Goal: Information Seeking & Learning: Learn about a topic

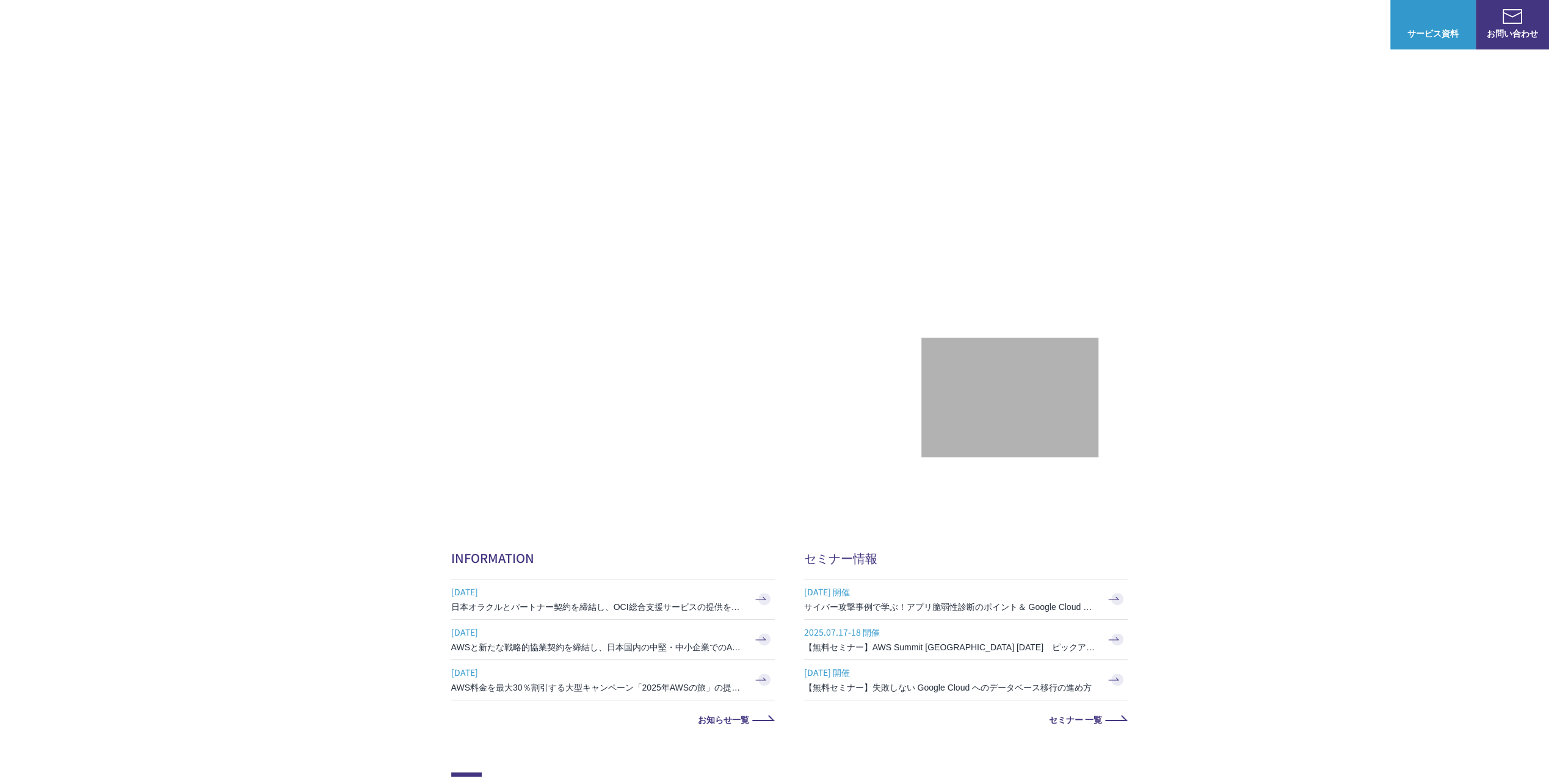
click at [514, 190] on link "AWS請求代行サービス" at bounding box center [504, 196] width 87 height 13
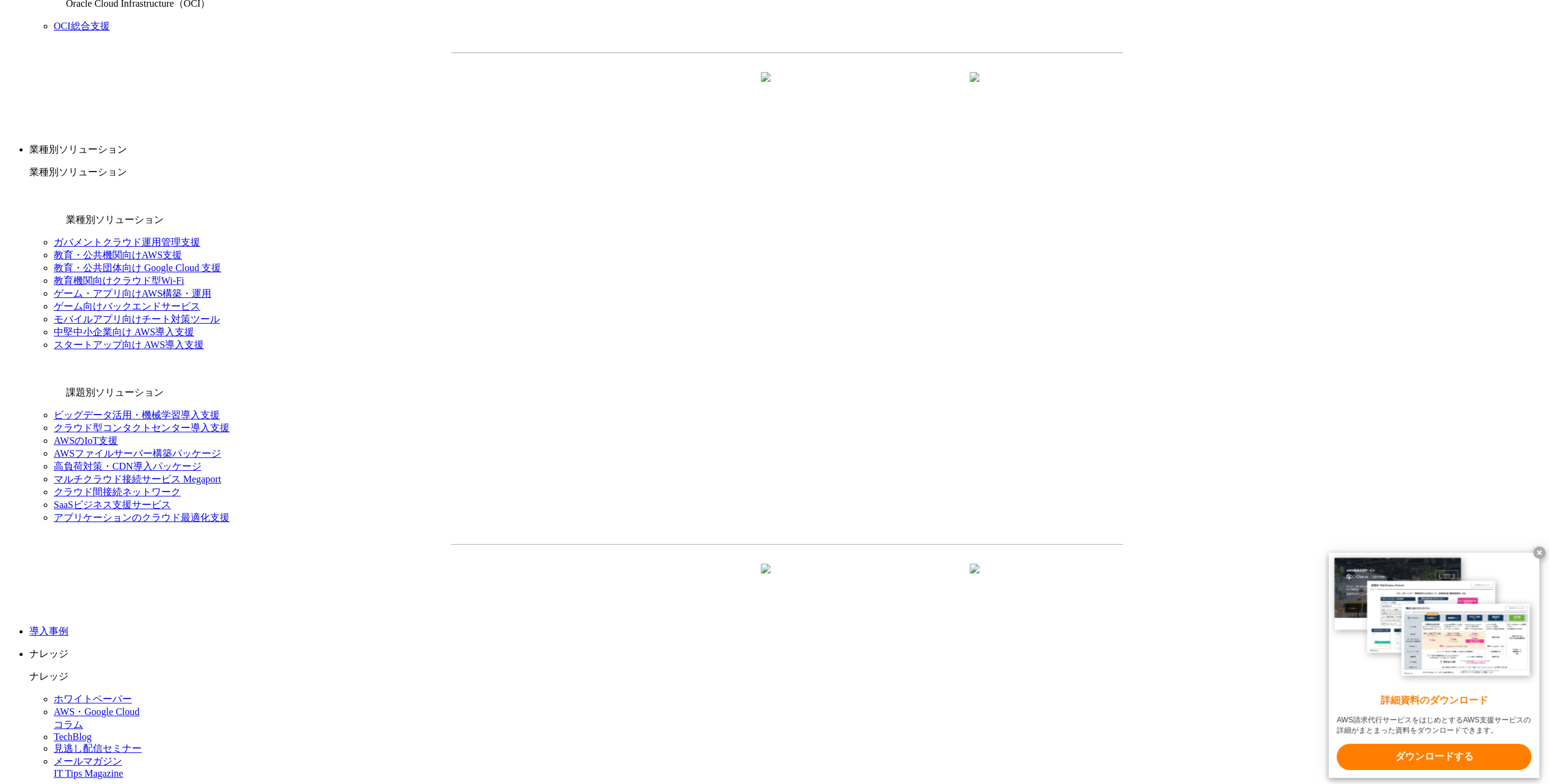
scroll to position [1343, 0]
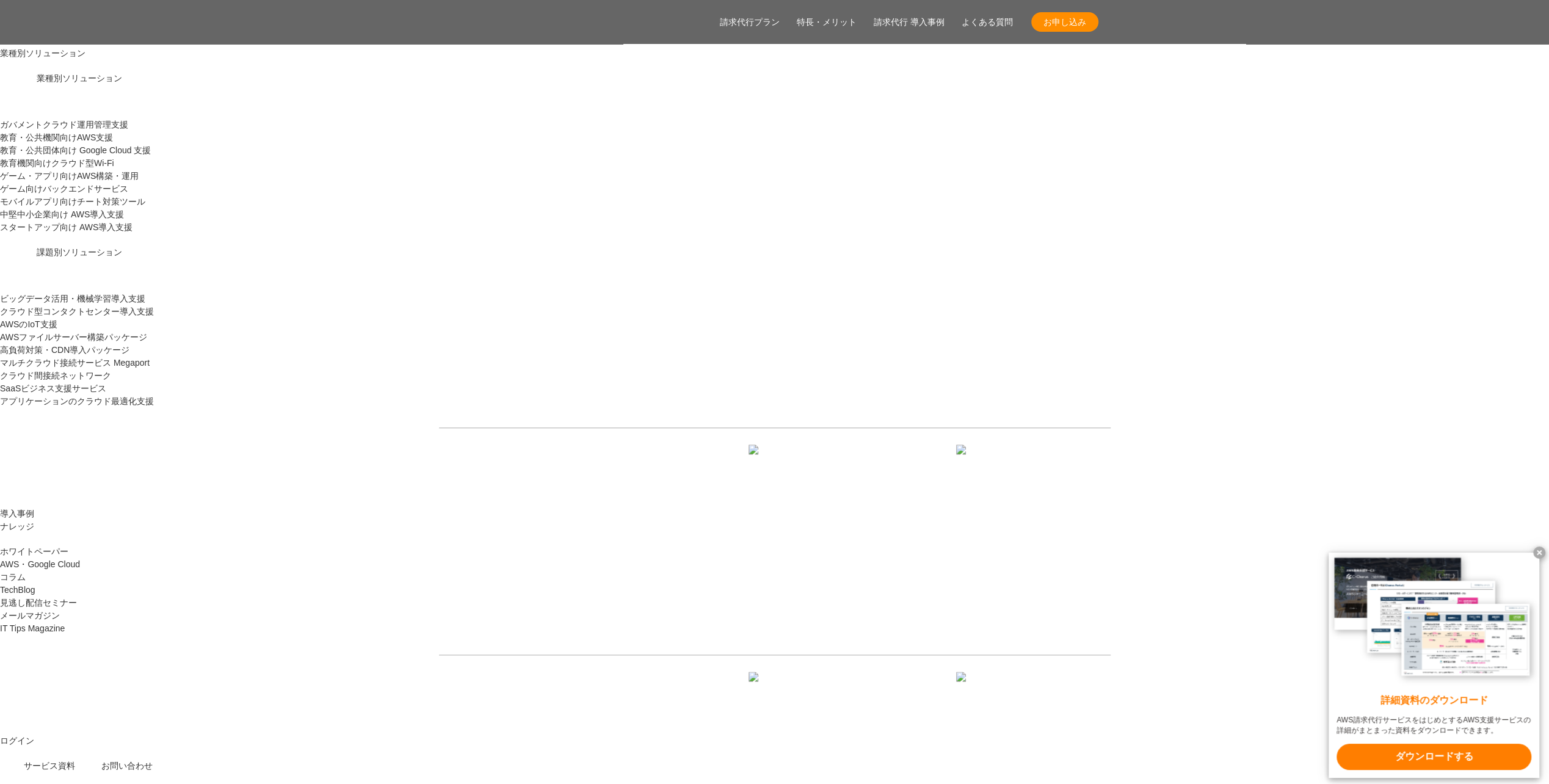
scroll to position [1465, 0]
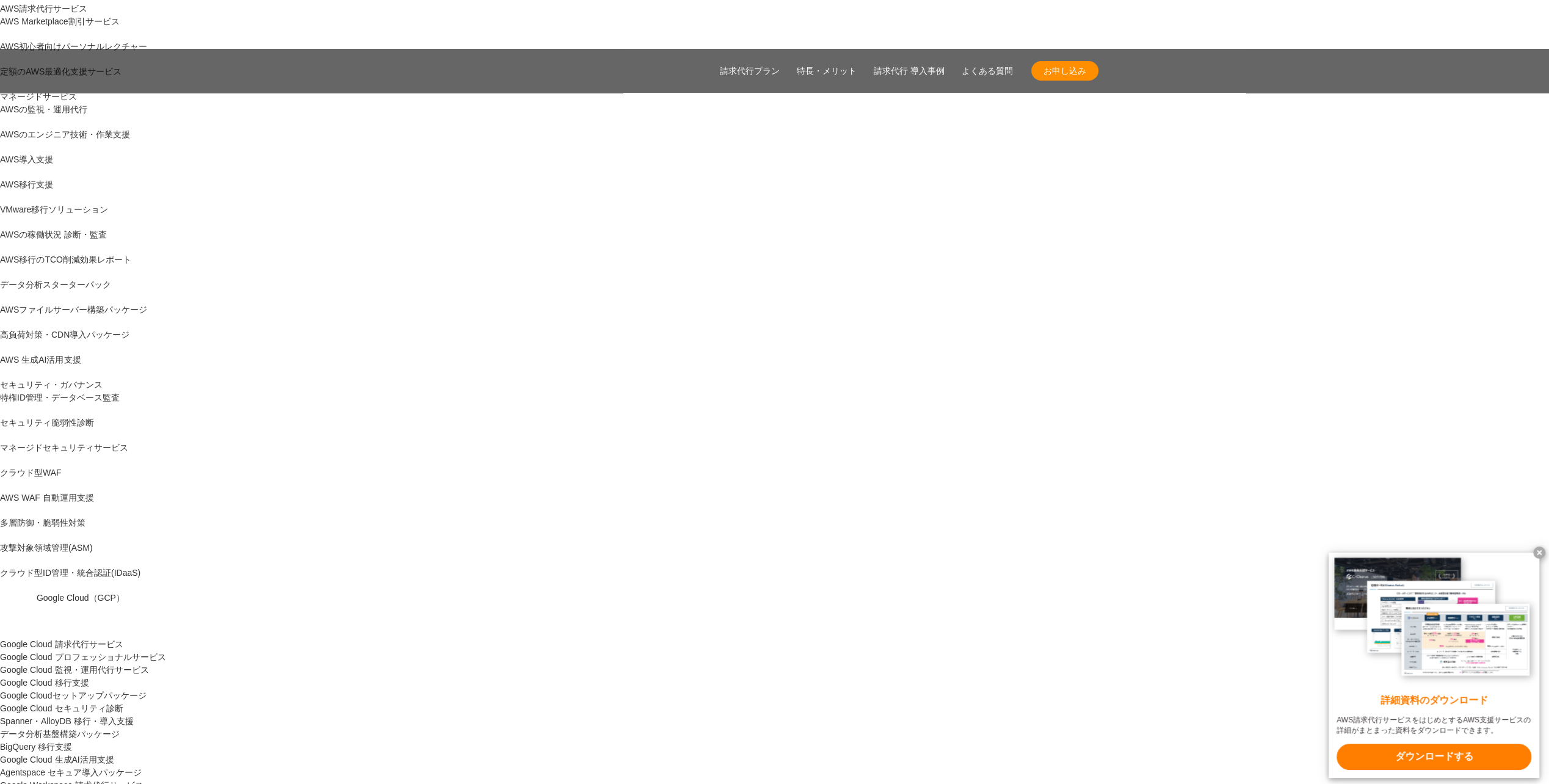
scroll to position [123, 0]
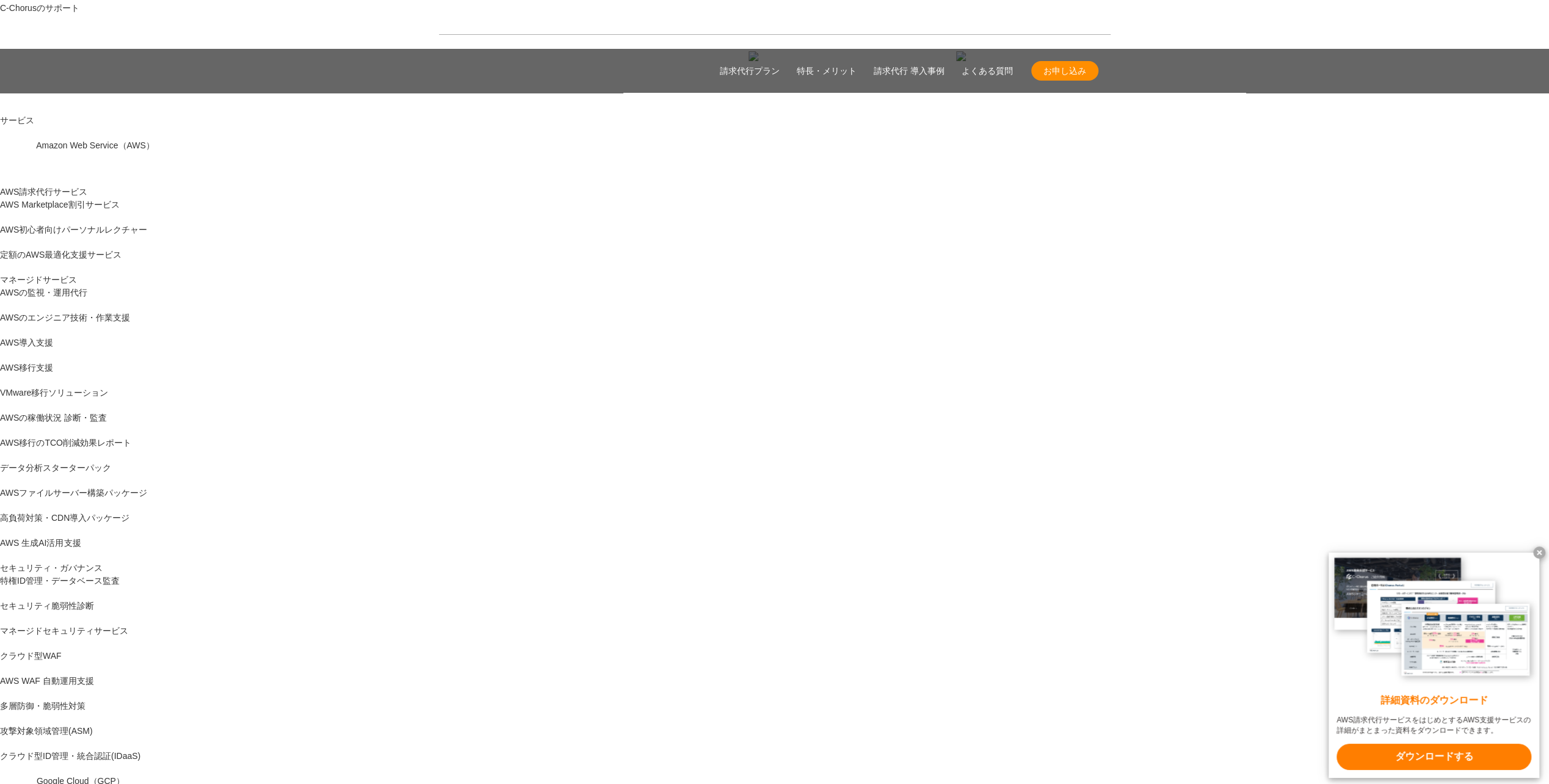
click at [1047, 114] on p "サービス" at bounding box center [774, 120] width 1549 height 13
click at [1041, 114] on p "サービス" at bounding box center [774, 120] width 1549 height 13
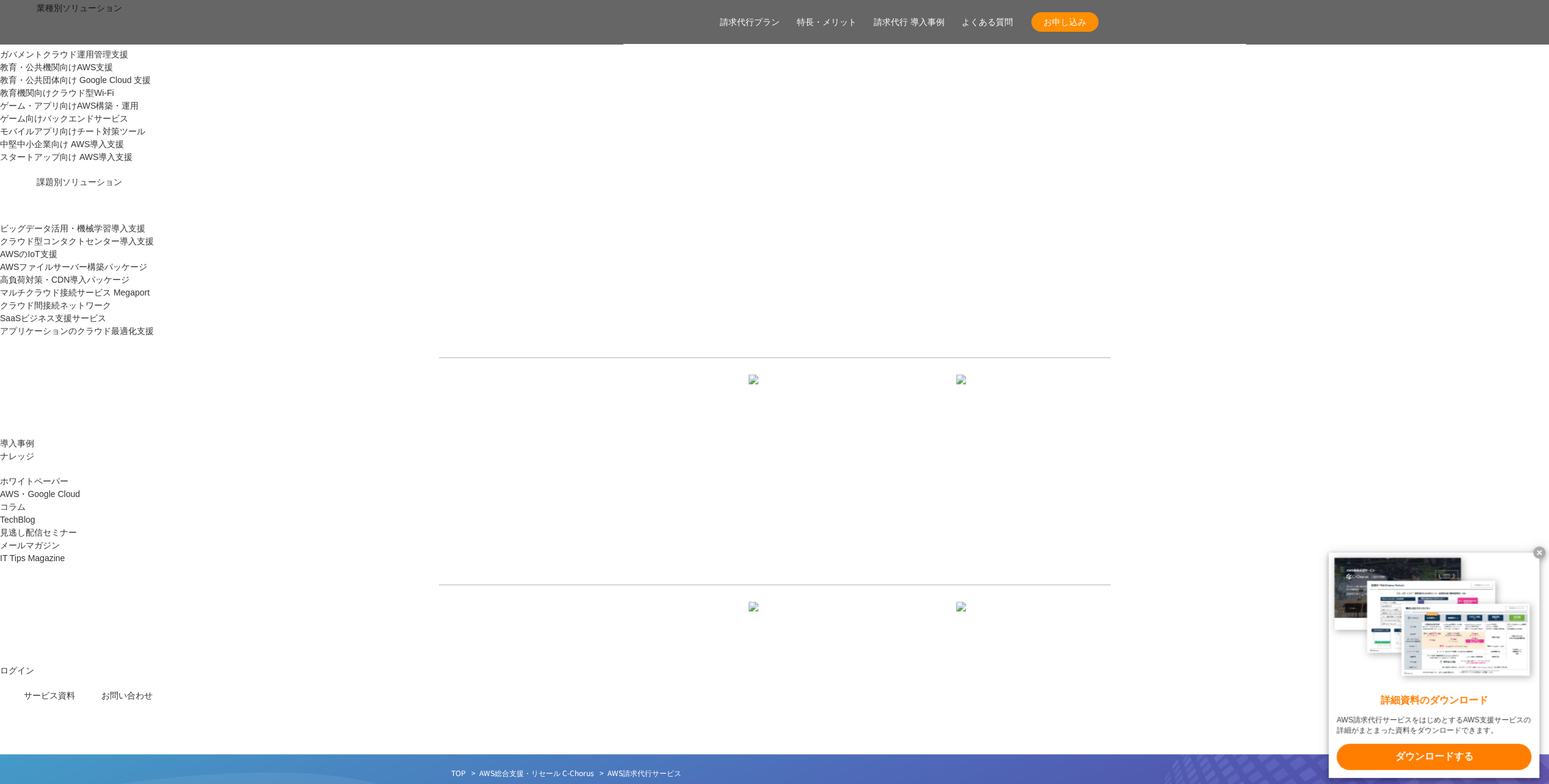
scroll to position [1526, 0]
